Goal: Find specific page/section: Find specific page/section

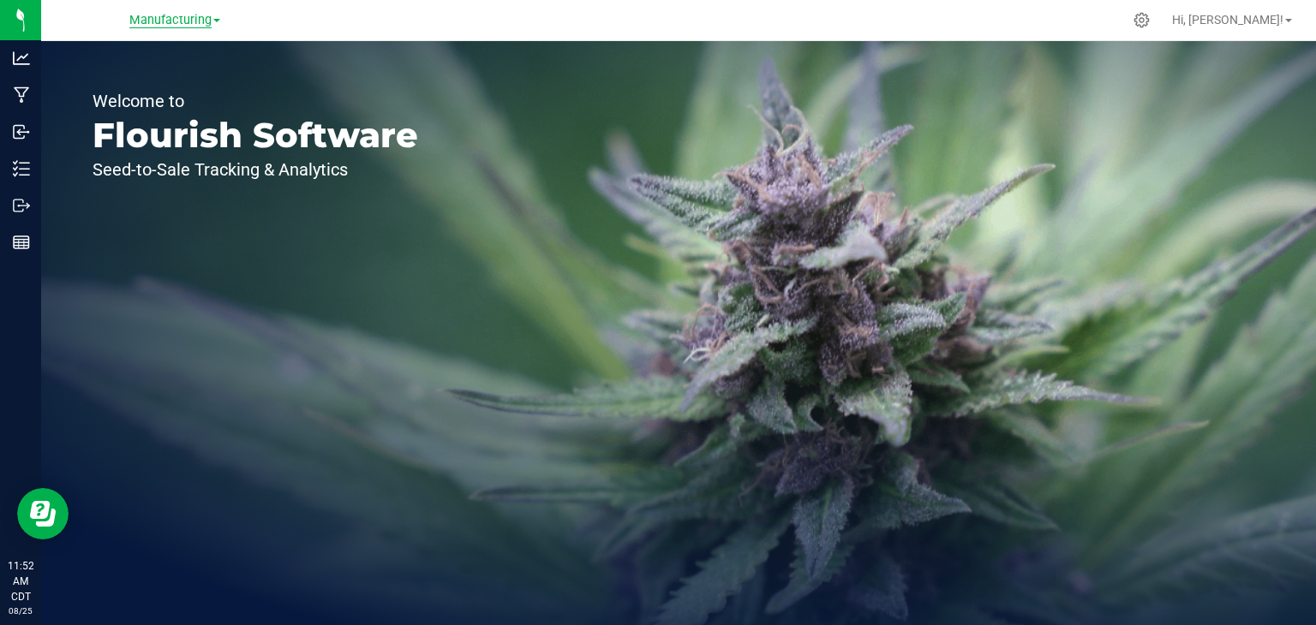
click at [201, 23] on span "Manufacturing" at bounding box center [170, 20] width 82 height 15
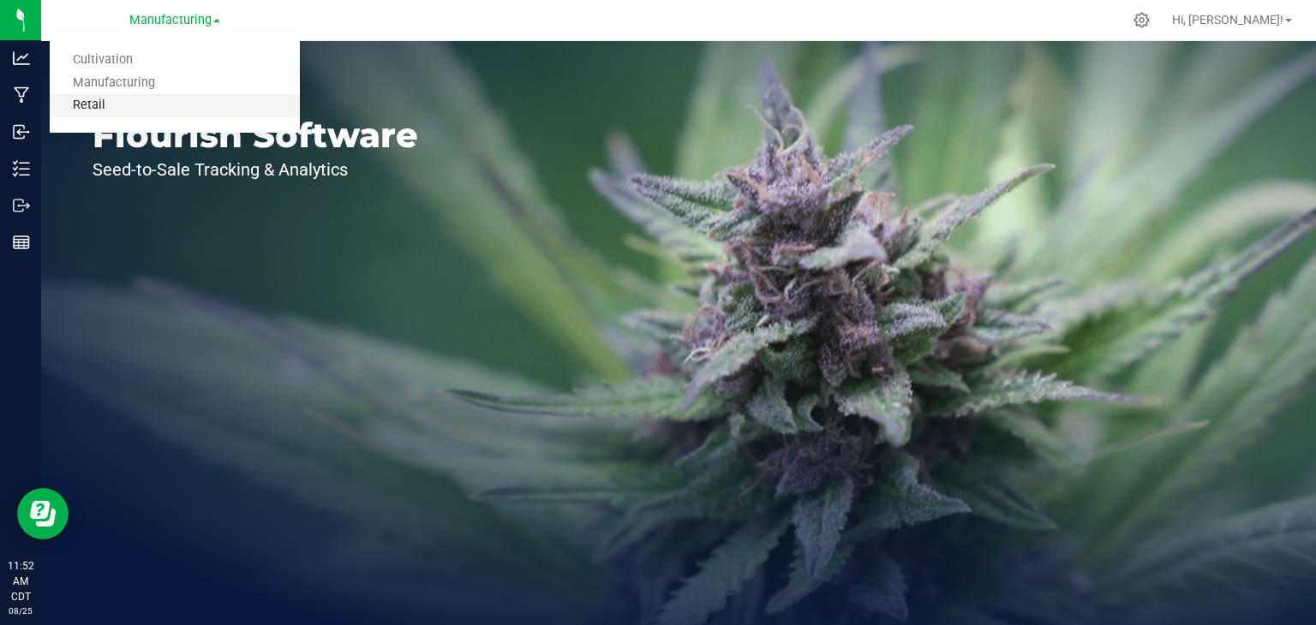
click at [165, 104] on link "Retail" at bounding box center [175, 105] width 250 height 23
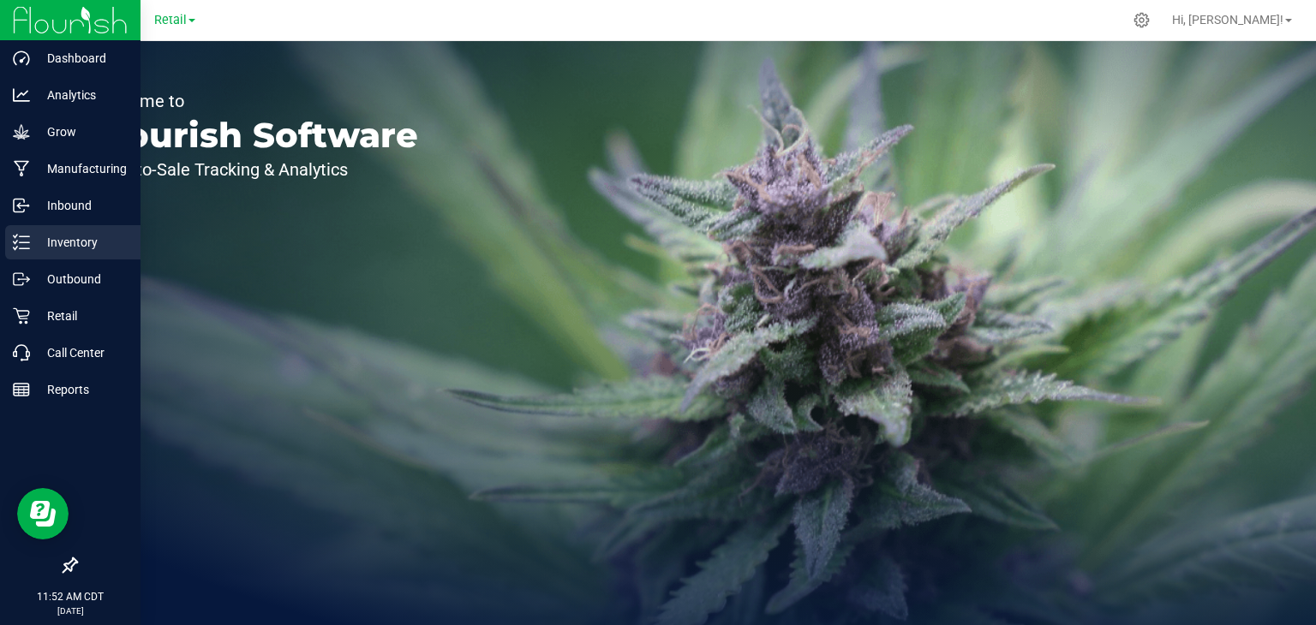
click at [62, 230] on div "Inventory" at bounding box center [72, 242] width 135 height 34
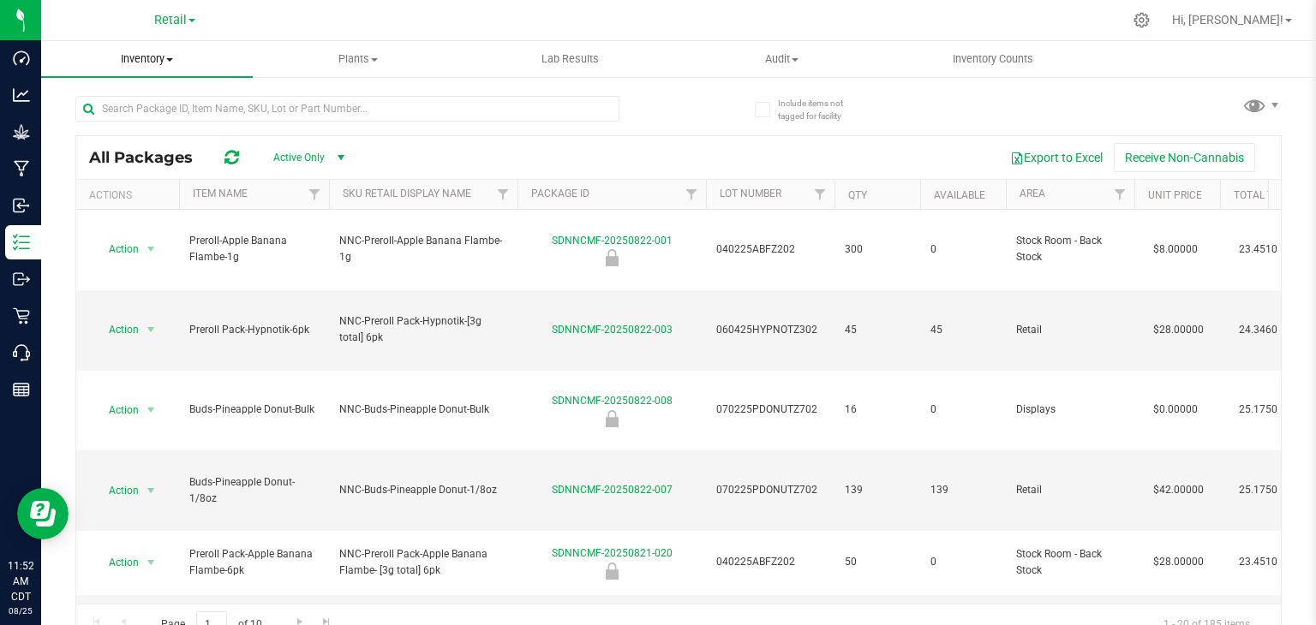
click at [136, 66] on span "Inventory" at bounding box center [147, 58] width 212 height 15
click at [126, 102] on span "All packages" at bounding box center [99, 103] width 117 height 15
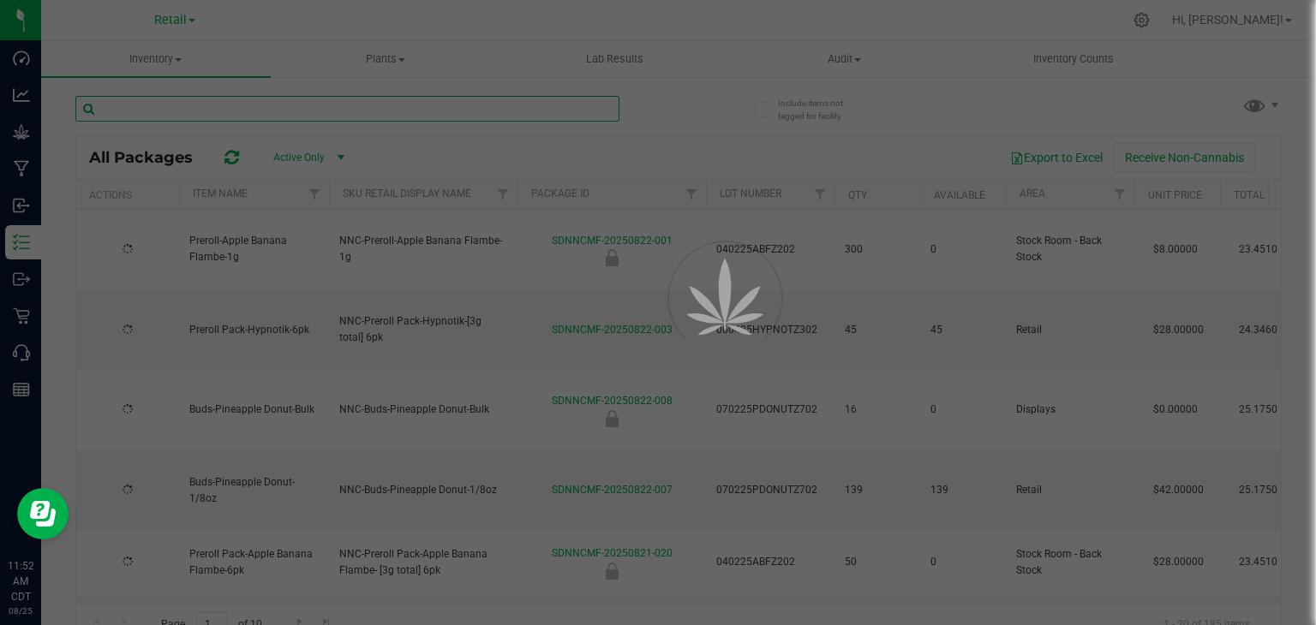
click at [169, 104] on input "text" at bounding box center [347, 109] width 544 height 26
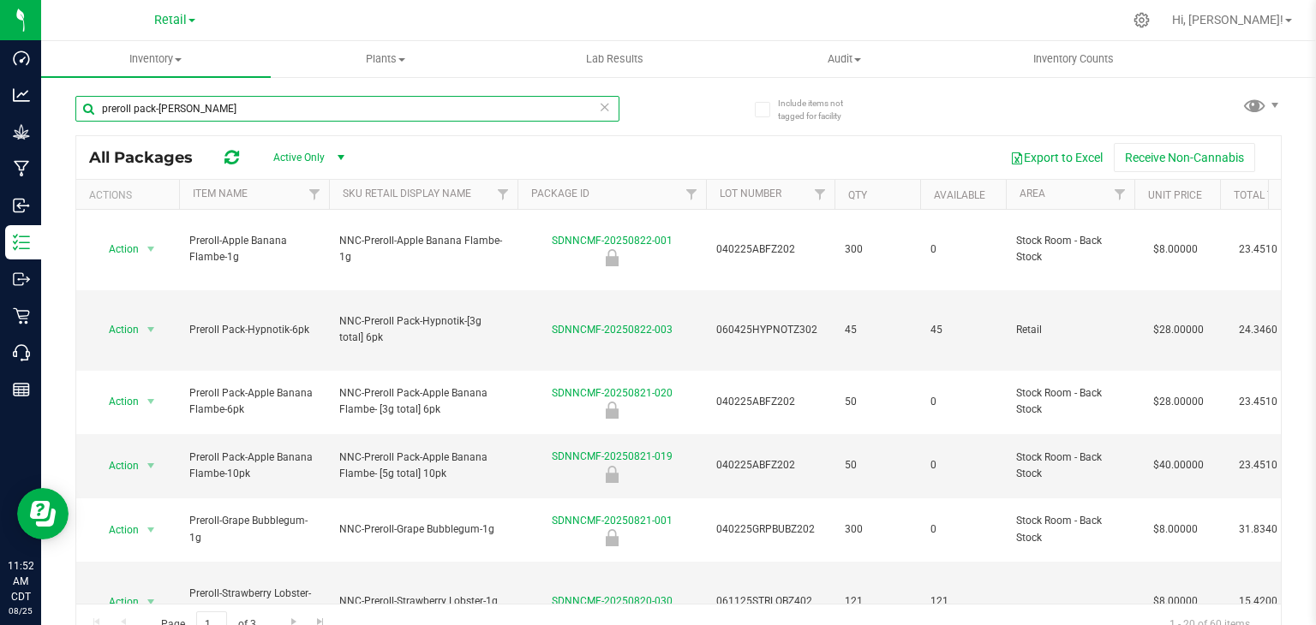
click at [180, 109] on input "preroll pack-[PERSON_NAME]" at bounding box center [347, 109] width 544 height 26
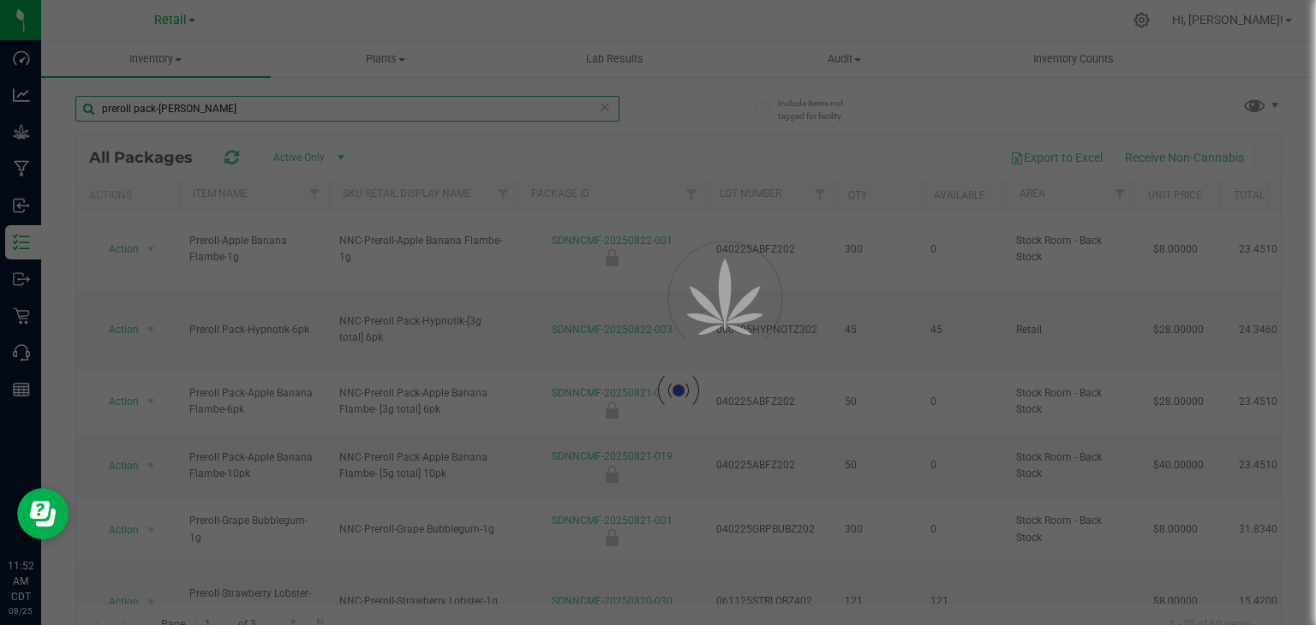
click at [180, 109] on div "Inventory All packages All inventory Waste log Plants All plants Waste log" at bounding box center [678, 333] width 1274 height 584
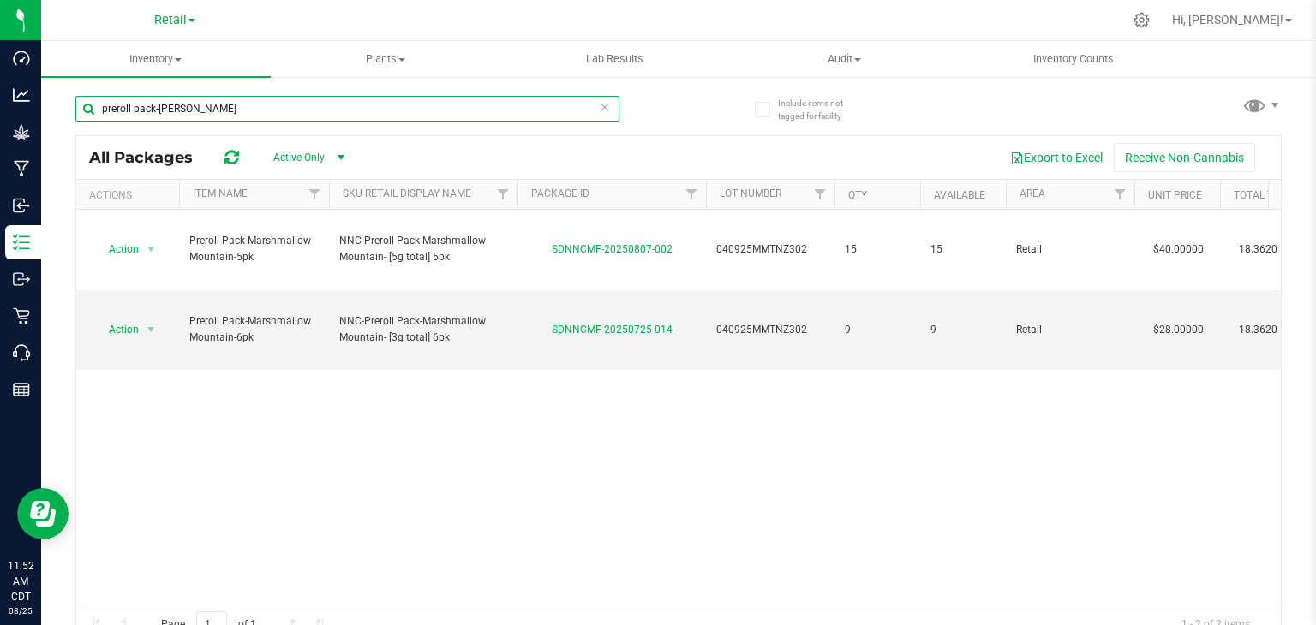
click at [201, 109] on input "preroll pack-[PERSON_NAME]" at bounding box center [347, 109] width 544 height 26
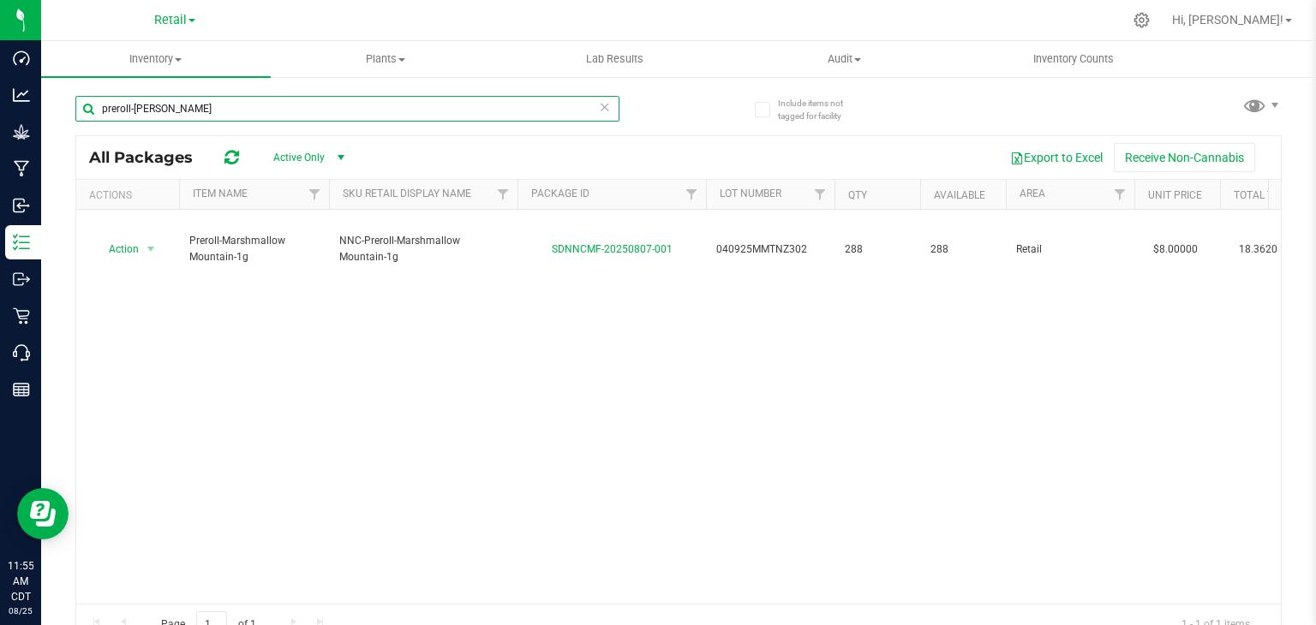
type input "preroll-[PERSON_NAME]"
